Goal: Task Accomplishment & Management: Manage account settings

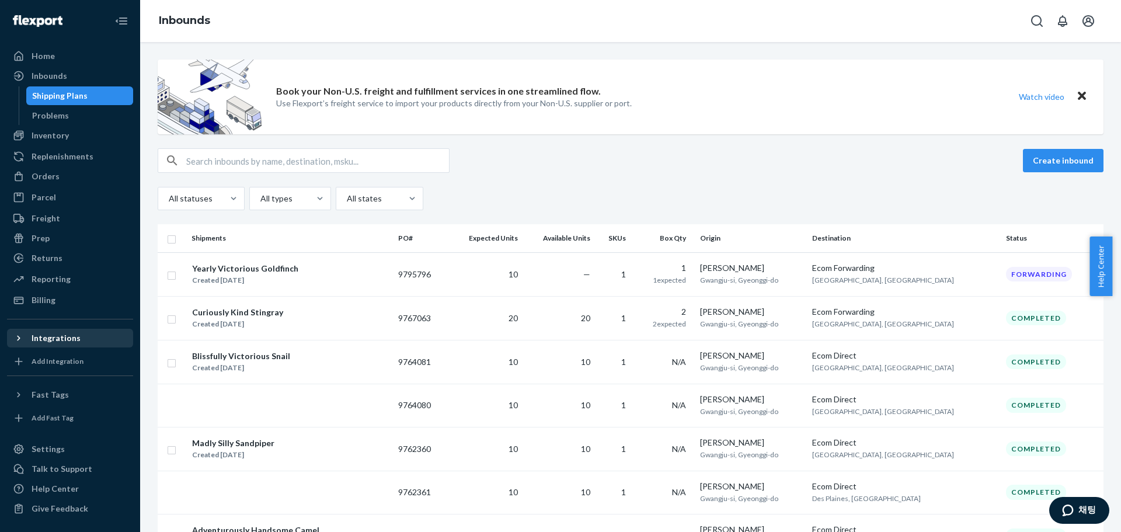
click at [64, 342] on div "Integrations" at bounding box center [56, 338] width 49 height 12
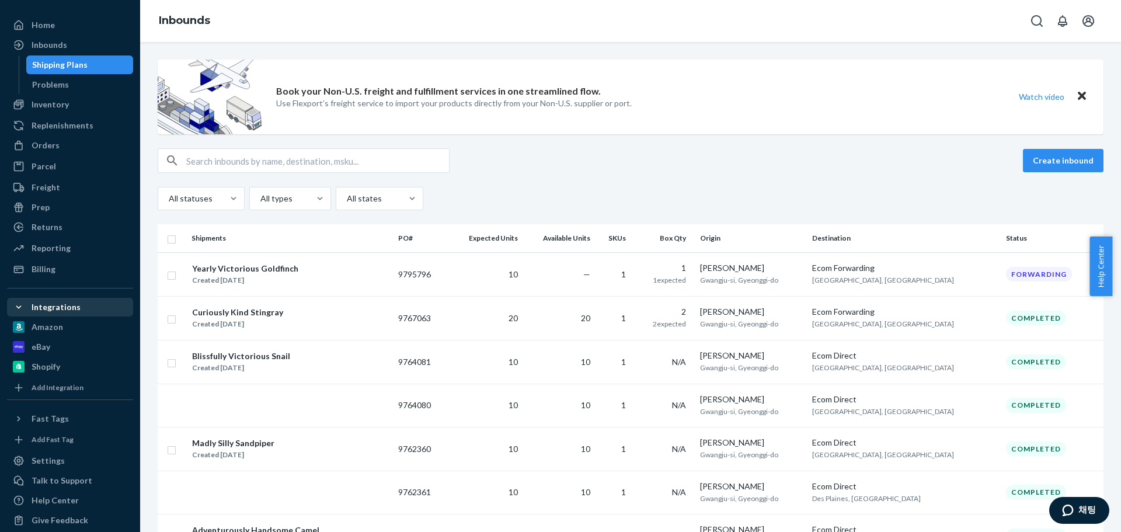
scroll to position [43, 0]
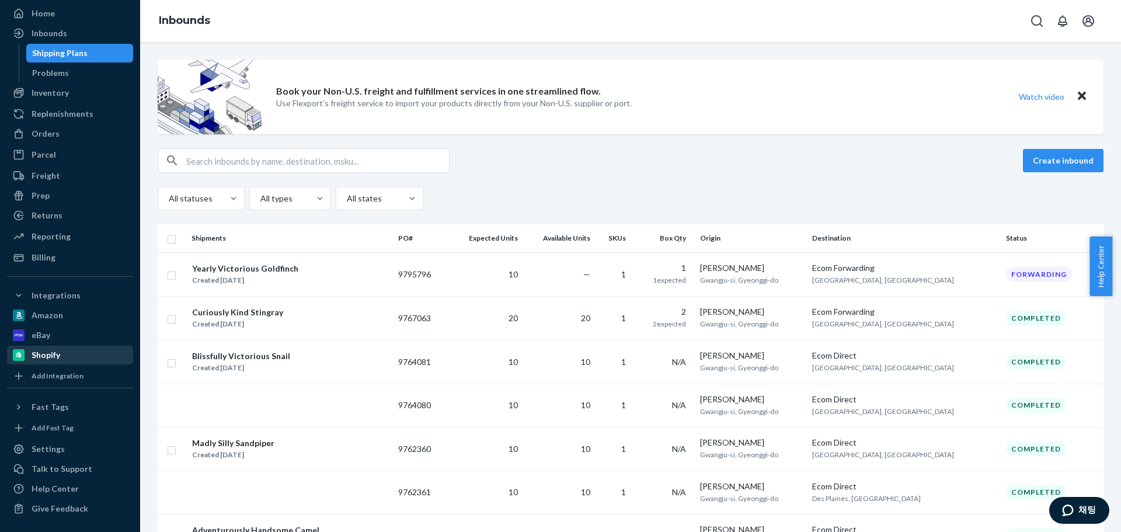
click at [55, 353] on div "Shopify" at bounding box center [46, 355] width 29 height 12
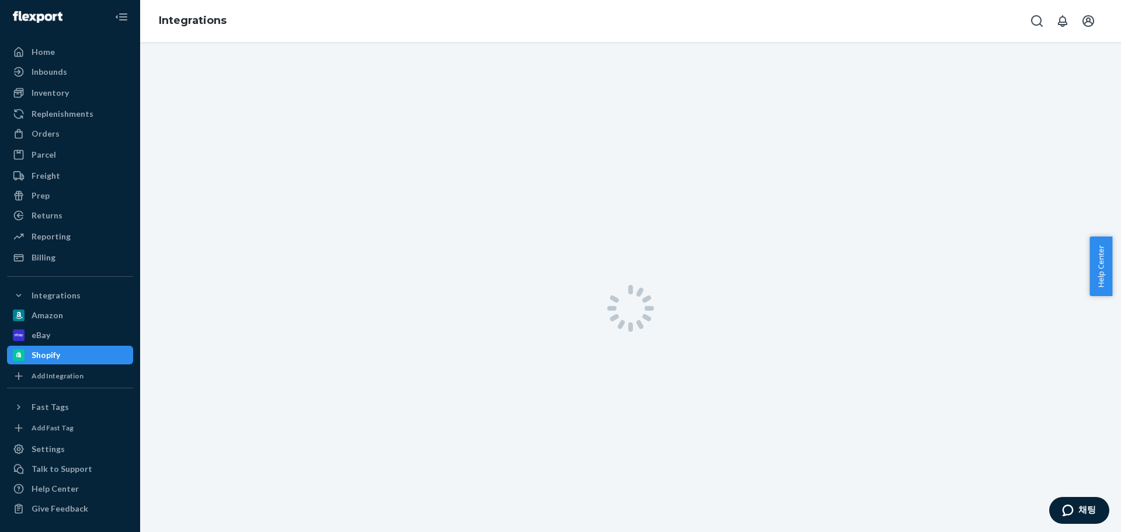
scroll to position [4, 0]
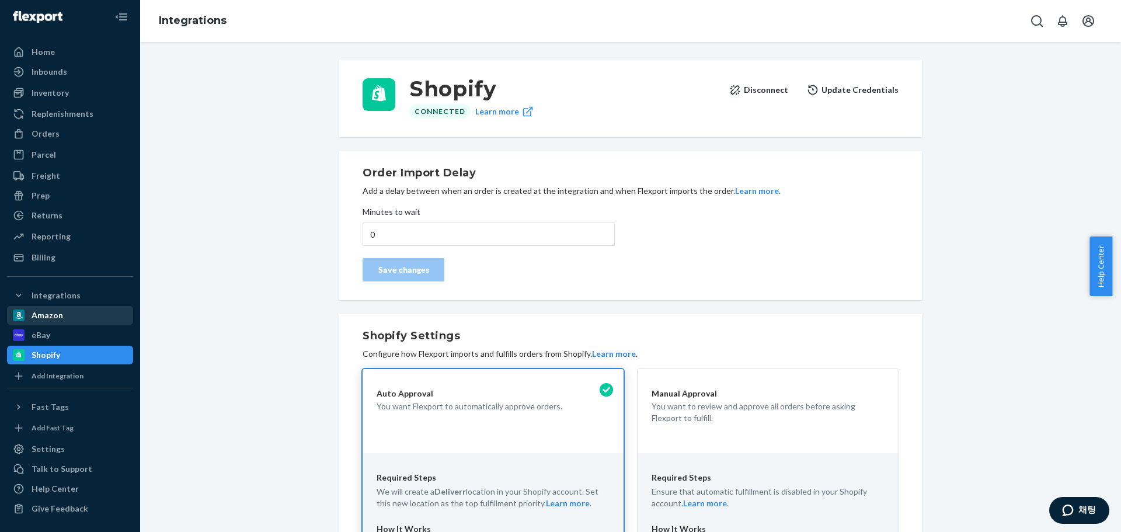
click at [40, 315] on div "Amazon" at bounding box center [48, 315] width 32 height 12
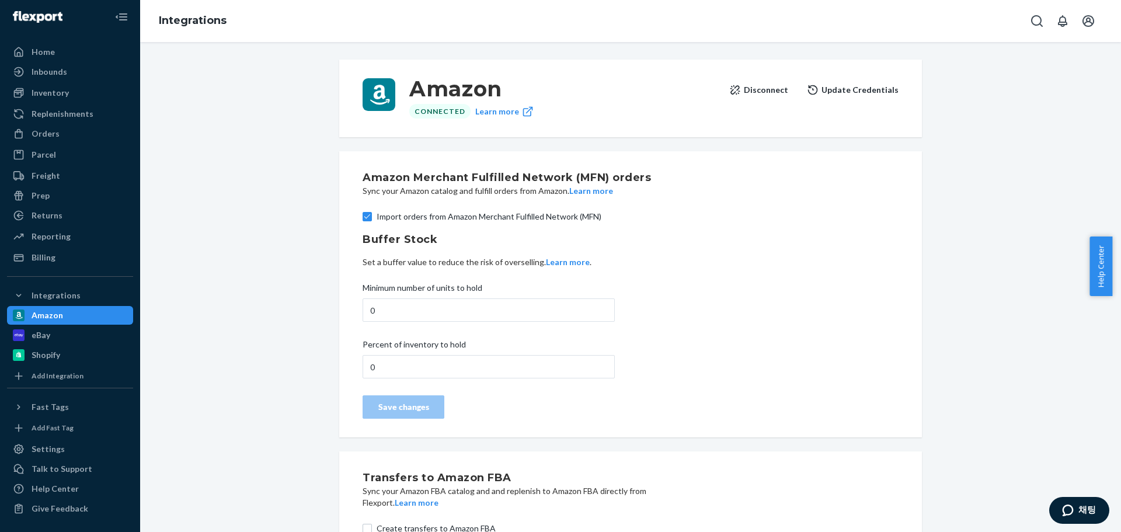
click at [765, 92] on button "Disconnect" at bounding box center [758, 89] width 59 height 23
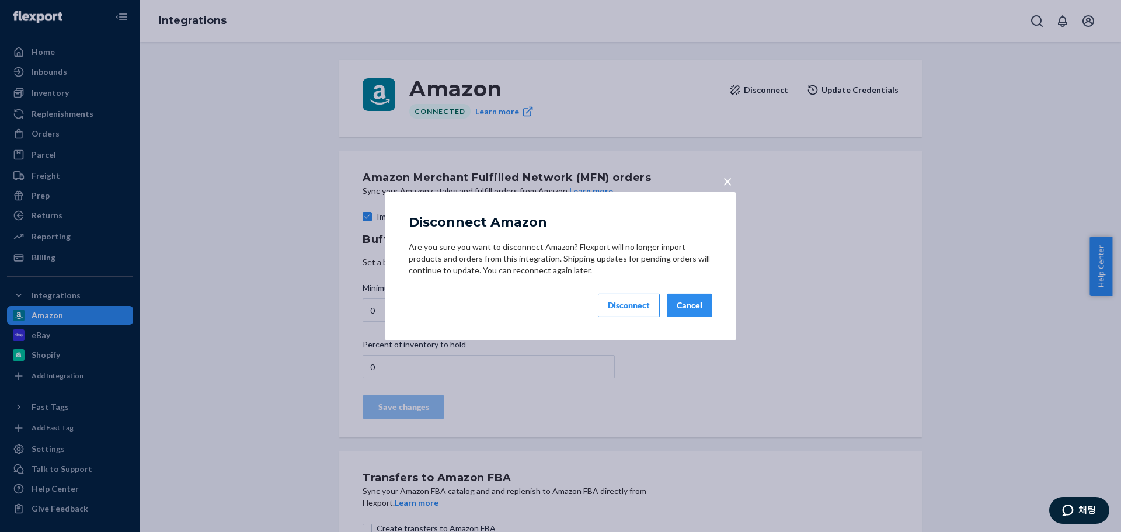
click at [630, 304] on div "Disconnect" at bounding box center [629, 305] width 42 height 12
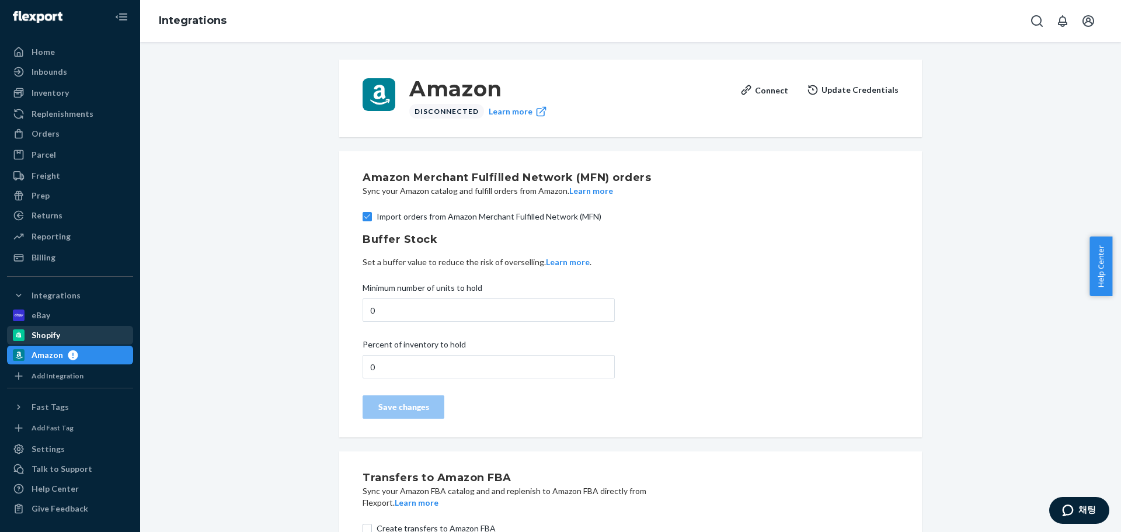
click at [58, 336] on div "Shopify" at bounding box center [46, 335] width 29 height 12
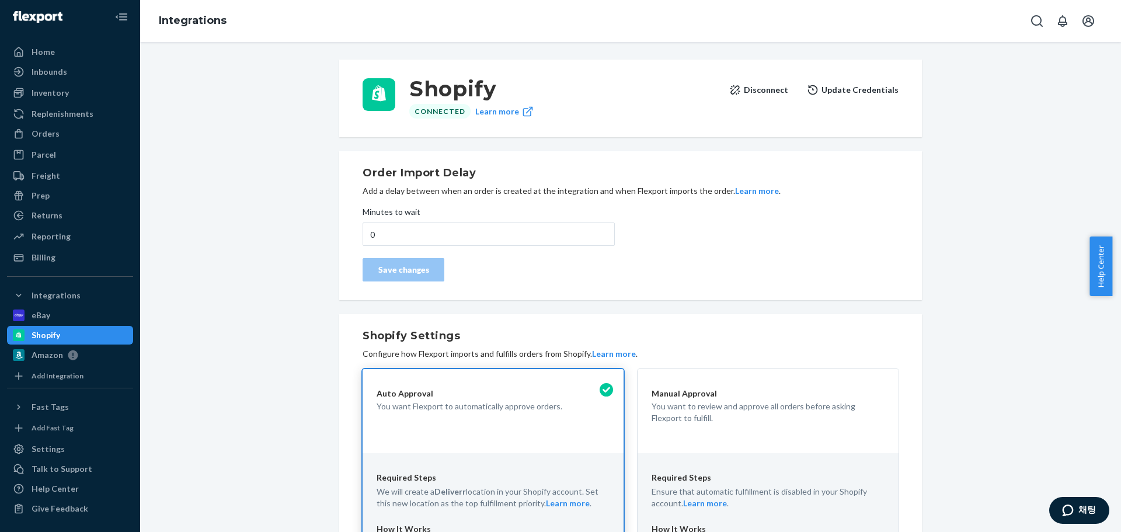
click at [762, 89] on button "Disconnect" at bounding box center [758, 89] width 59 height 23
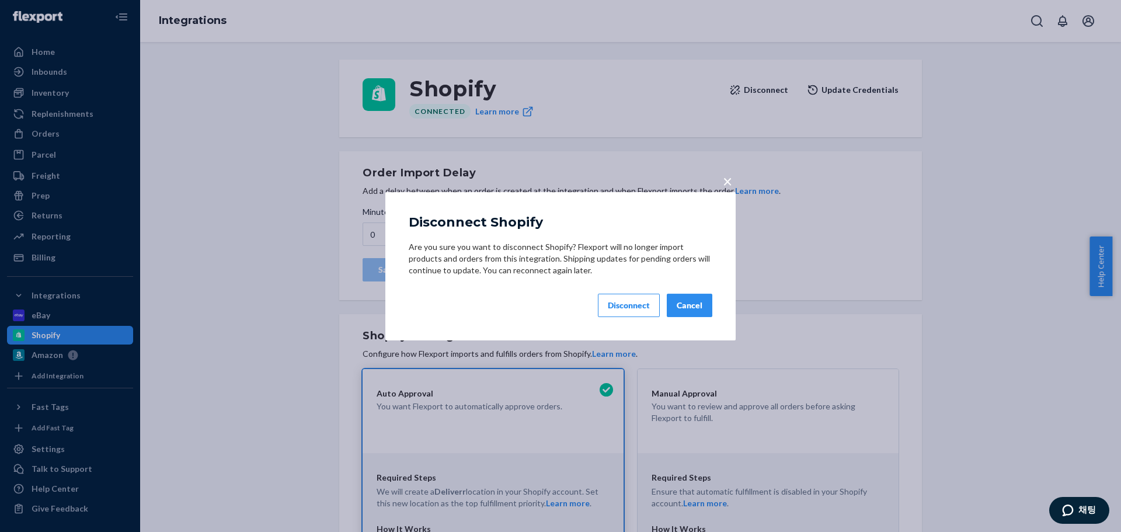
click at [617, 309] on div "Disconnect" at bounding box center [629, 305] width 42 height 12
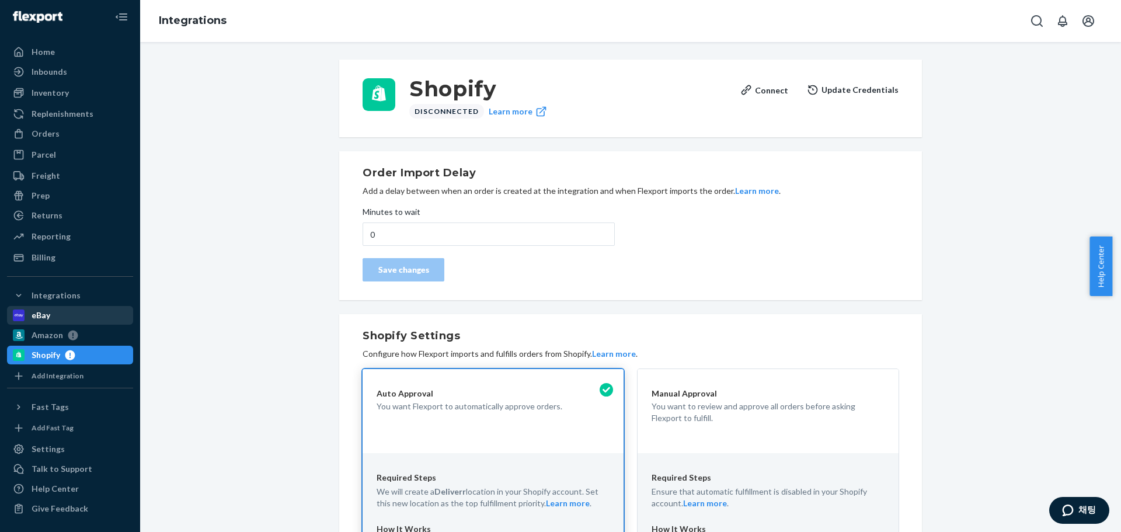
click at [53, 307] on div "eBay" at bounding box center [70, 315] width 124 height 16
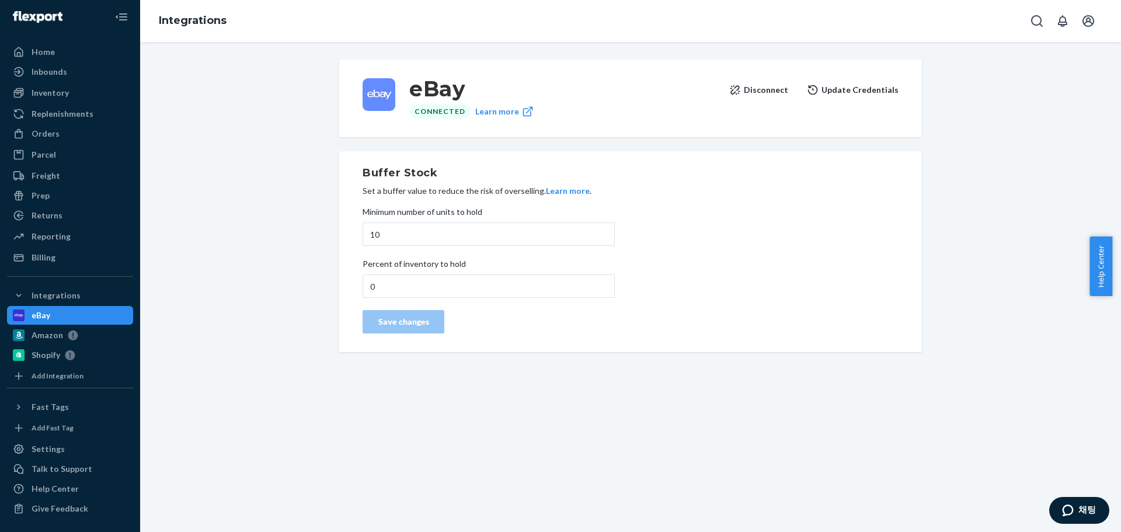
click at [764, 88] on button "Disconnect" at bounding box center [758, 89] width 59 height 23
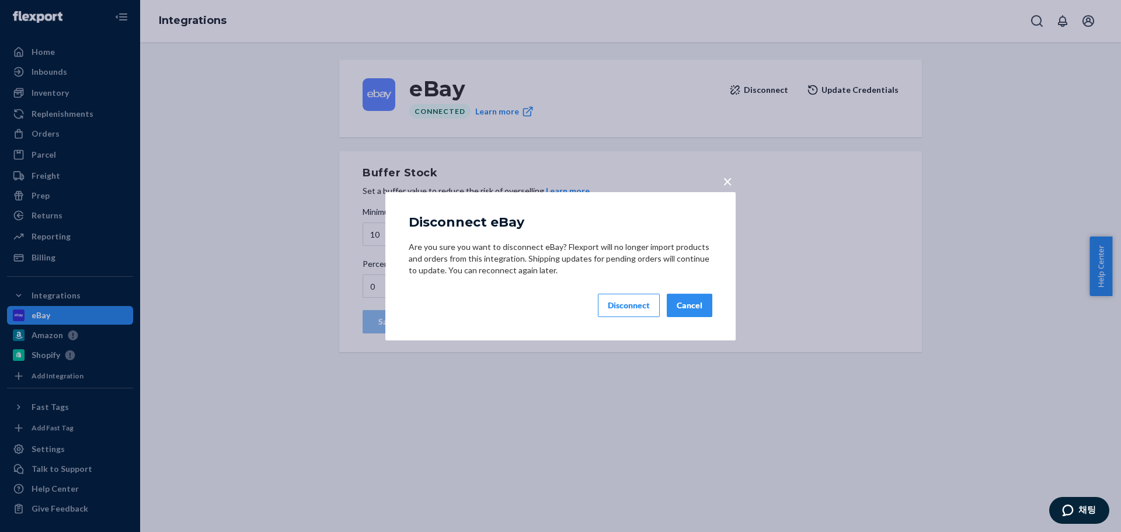
click at [631, 306] on div "Disconnect" at bounding box center [629, 305] width 42 height 12
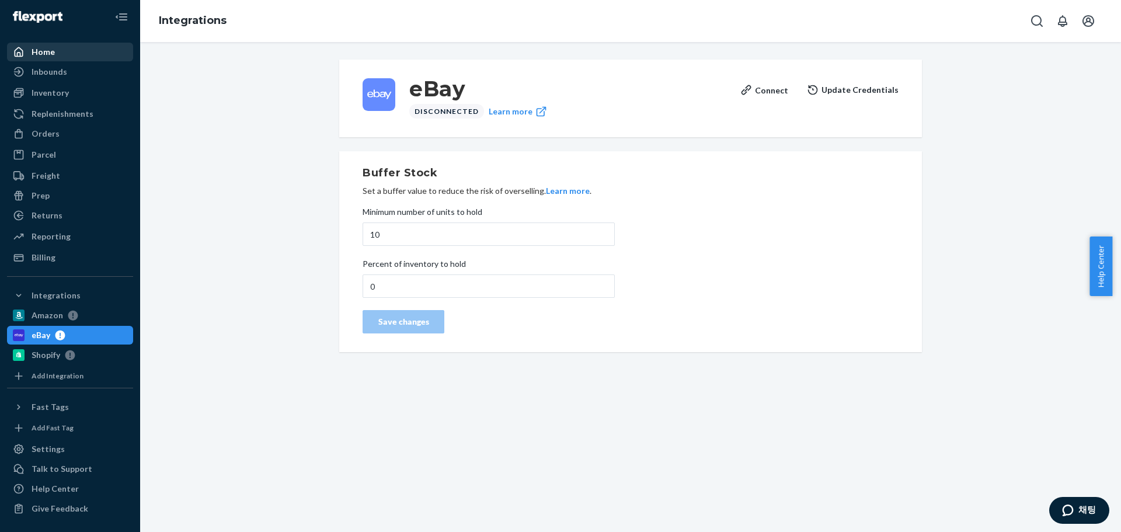
click at [27, 53] on div at bounding box center [22, 52] width 19 height 12
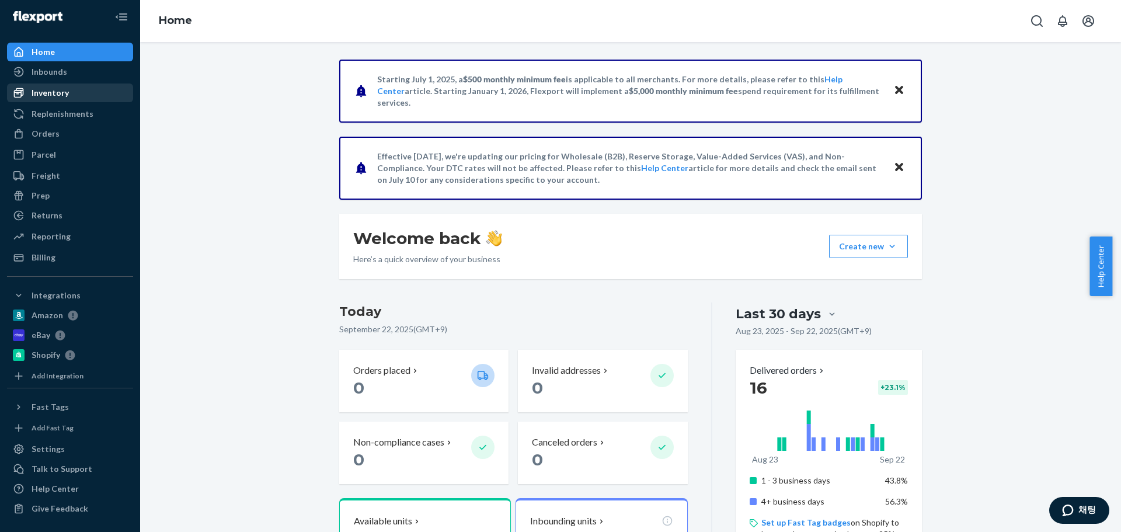
click at [39, 92] on div "Inventory" at bounding box center [50, 93] width 37 height 12
